Goal: Use online tool/utility: Utilize a website feature to perform a specific function

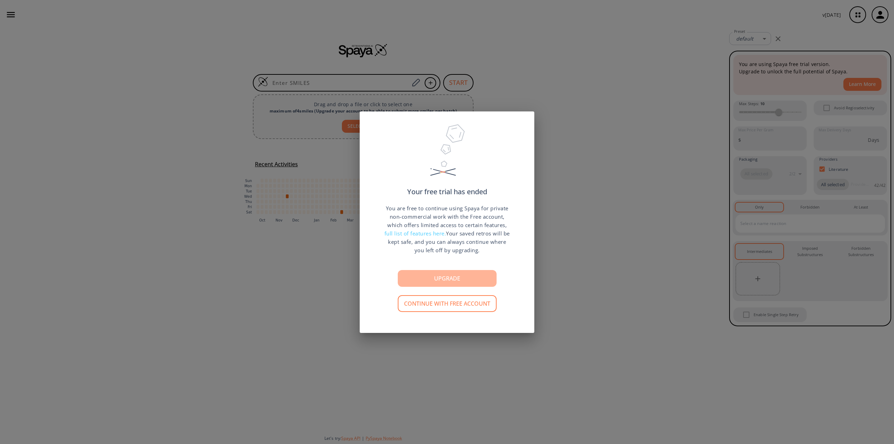
click at [457, 274] on button "Upgrade" at bounding box center [447, 278] width 99 height 17
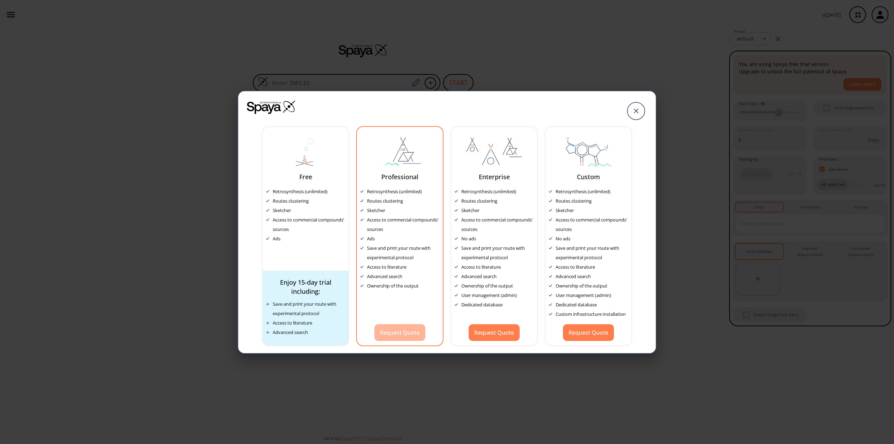
click at [410, 334] on button "Request Quote" at bounding box center [399, 332] width 51 height 17
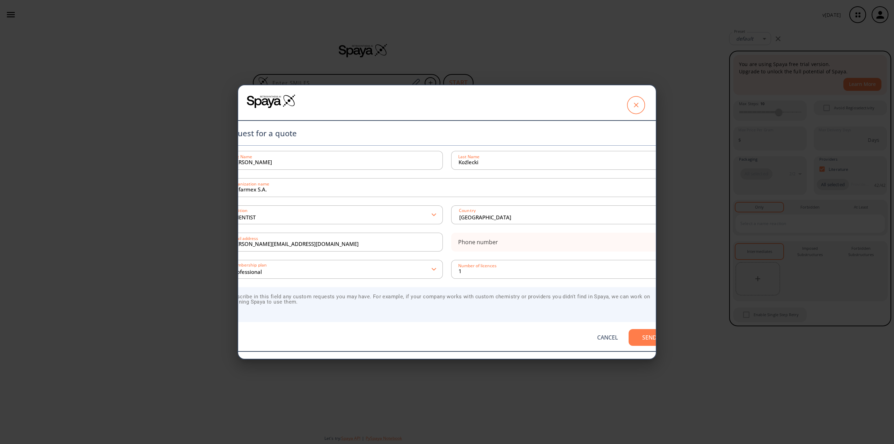
click at [633, 104] on icon at bounding box center [635, 104] width 17 height 17
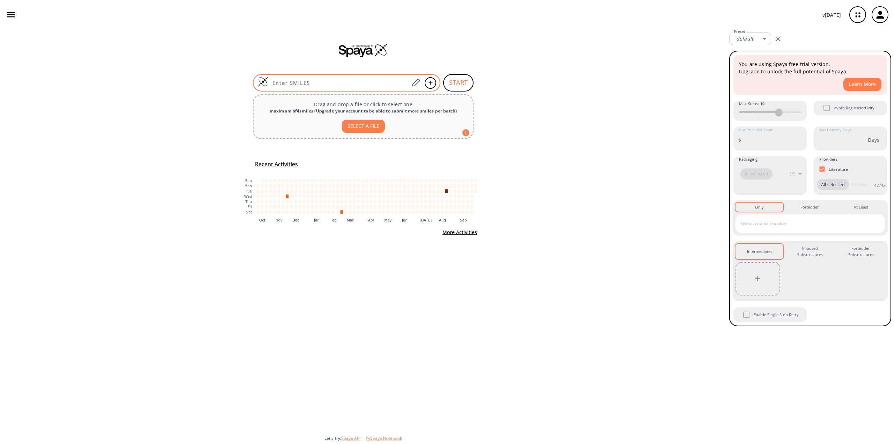
click at [378, 78] on div at bounding box center [347, 82] width 188 height 17
paste input "CC1=N[C@@]2([C@H](O1)C[C@@H]3[C@@]2(C[C@@H]([C@H]4[C@H]3CCC5=CC(=O)C=C[C@]45C)O…"
type input "CC1=N[C@@]2([C@H](O1)C[C@@H]3[C@@]2(C[C@@H]([C@H]4[C@H]3CCC5=CC(=O)C=C[C@]45C)O…"
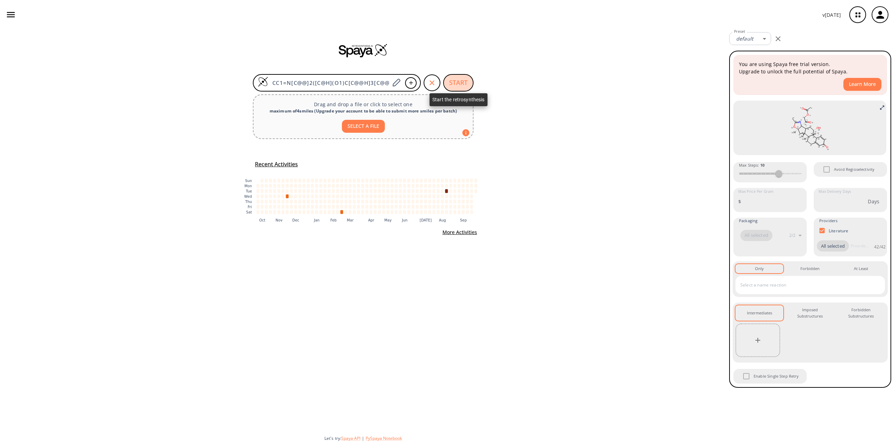
click at [459, 83] on button "START" at bounding box center [458, 82] width 30 height 17
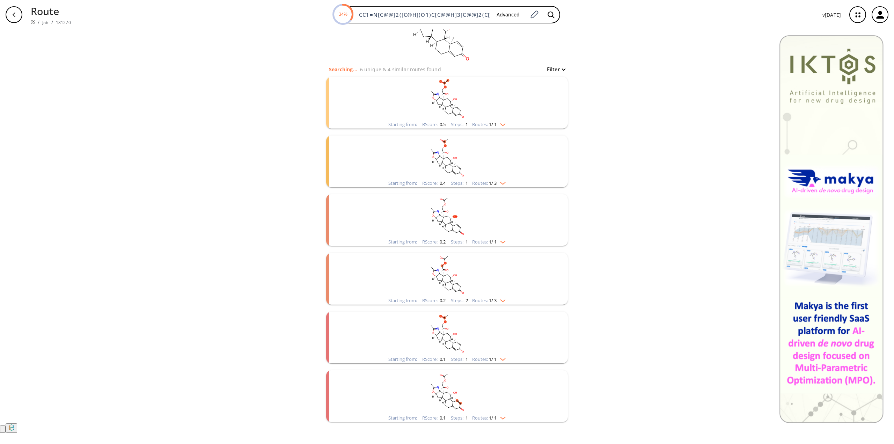
scroll to position [58, 0]
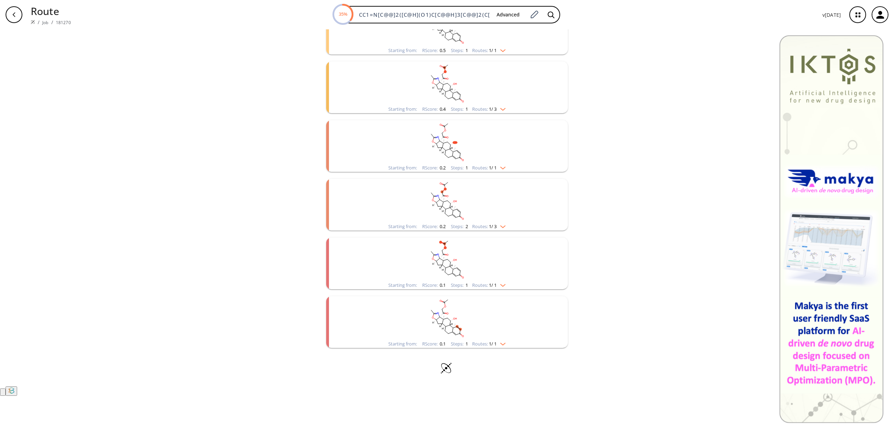
click at [501, 228] on img "clusters" at bounding box center [501, 225] width 9 height 6
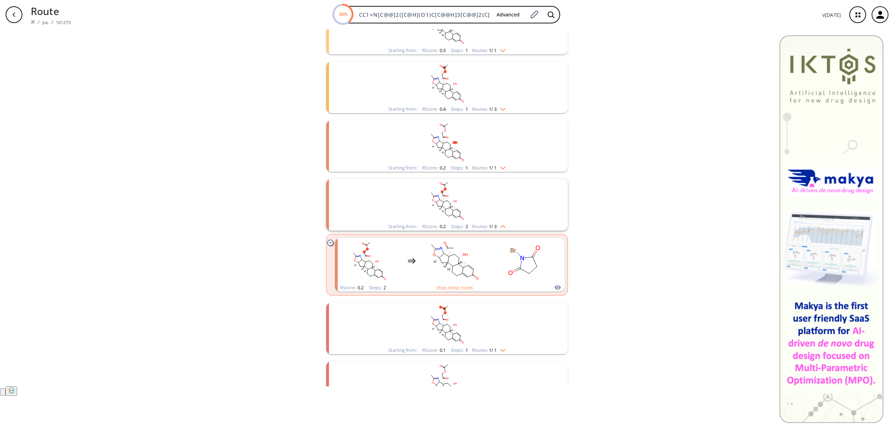
click at [503, 164] on rect "clusters" at bounding box center [447, 142] width 182 height 44
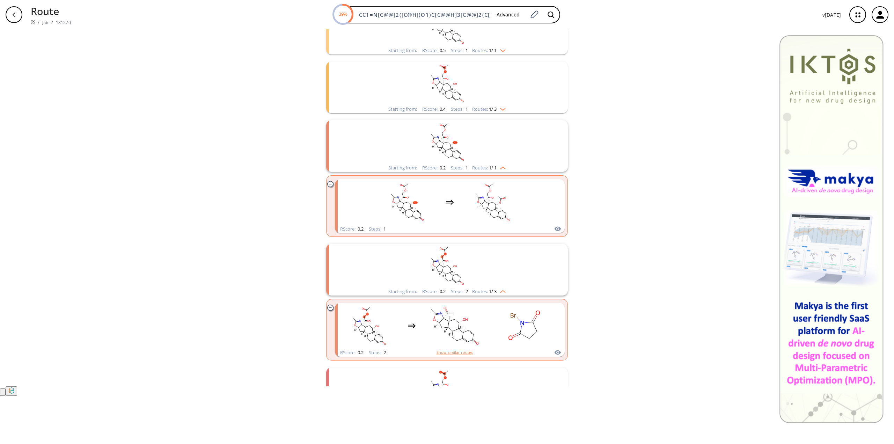
click at [400, 46] on rect "clusters" at bounding box center [447, 25] width 182 height 44
